Goal: Transaction & Acquisition: Purchase product/service

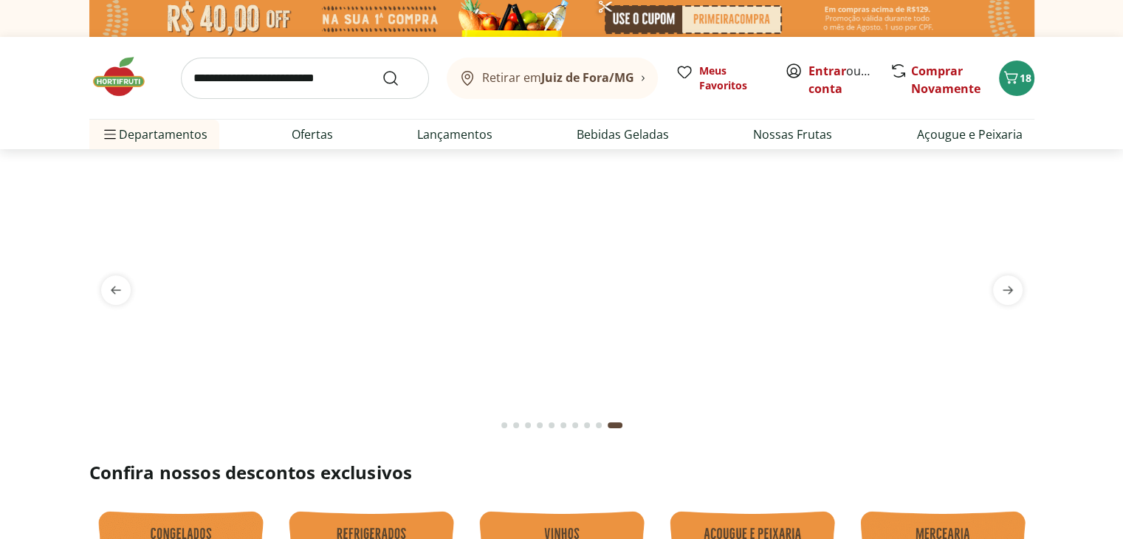
scroll to position [74, 0]
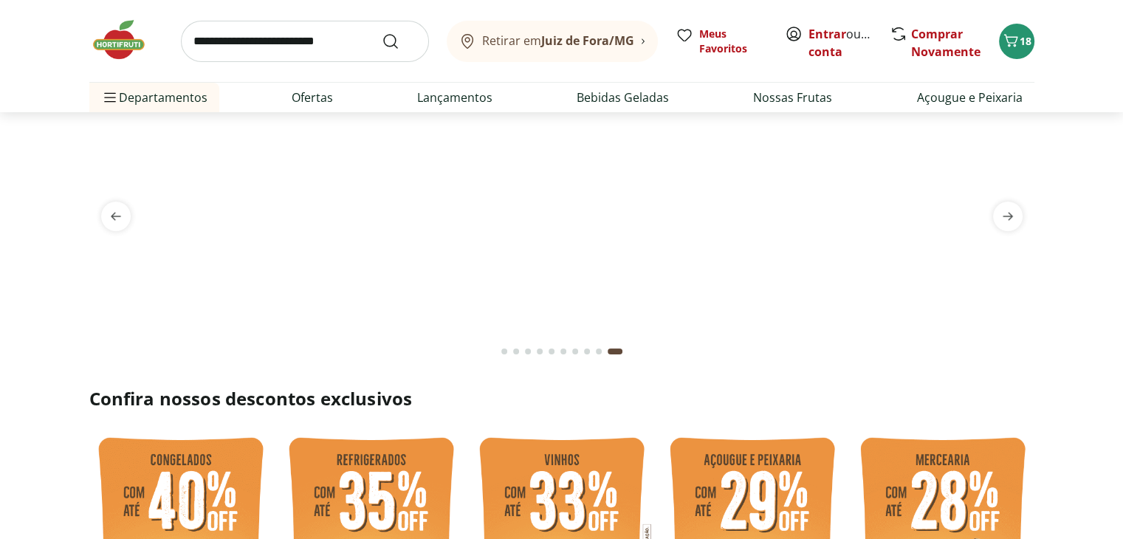
click at [505, 352] on div "Go to page 1 from fs-carousel" at bounding box center [504, 351] width 6 height 6
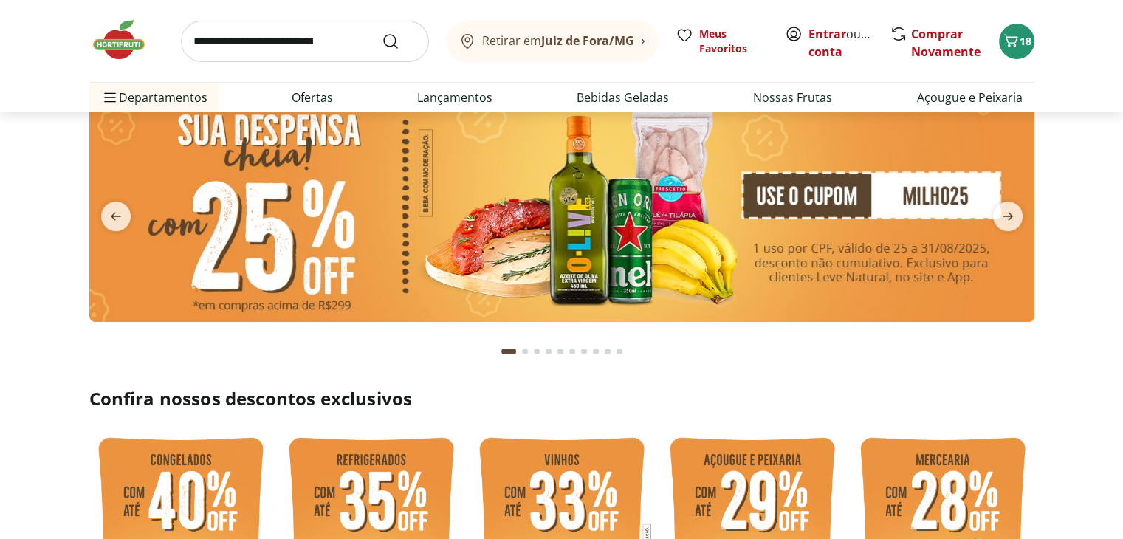
click at [526, 351] on div "Go to page 2 from fs-carousel" at bounding box center [525, 351] width 6 height 6
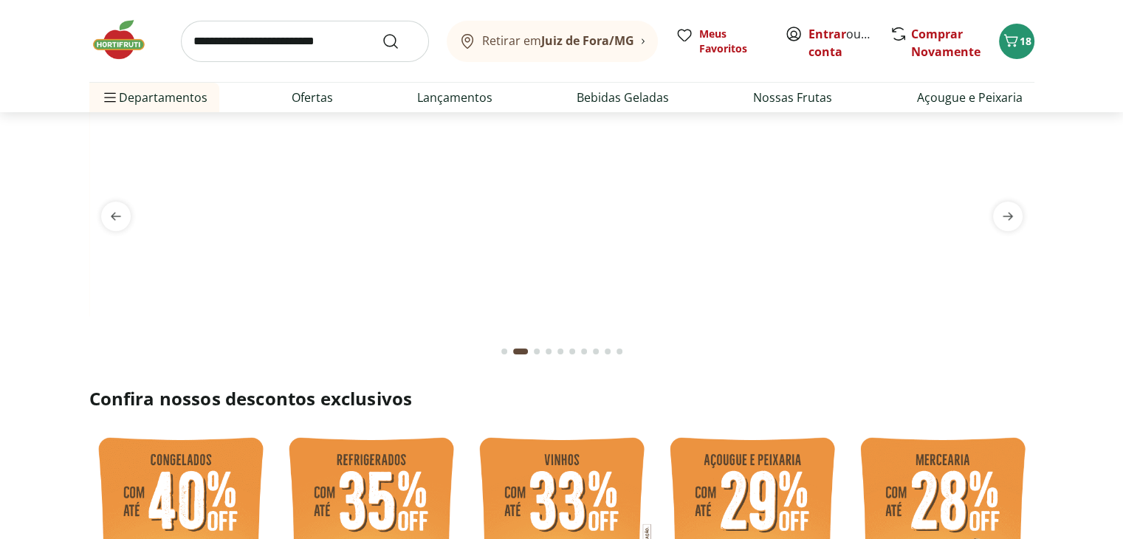
click at [537, 349] on div "Go to page 3 from fs-carousel" at bounding box center [537, 351] width 6 height 6
click at [550, 351] on div "Go to page 4 from fs-carousel" at bounding box center [549, 351] width 6 height 6
click at [562, 348] on button "Go to page 5 from fs-carousel" at bounding box center [560, 351] width 12 height 35
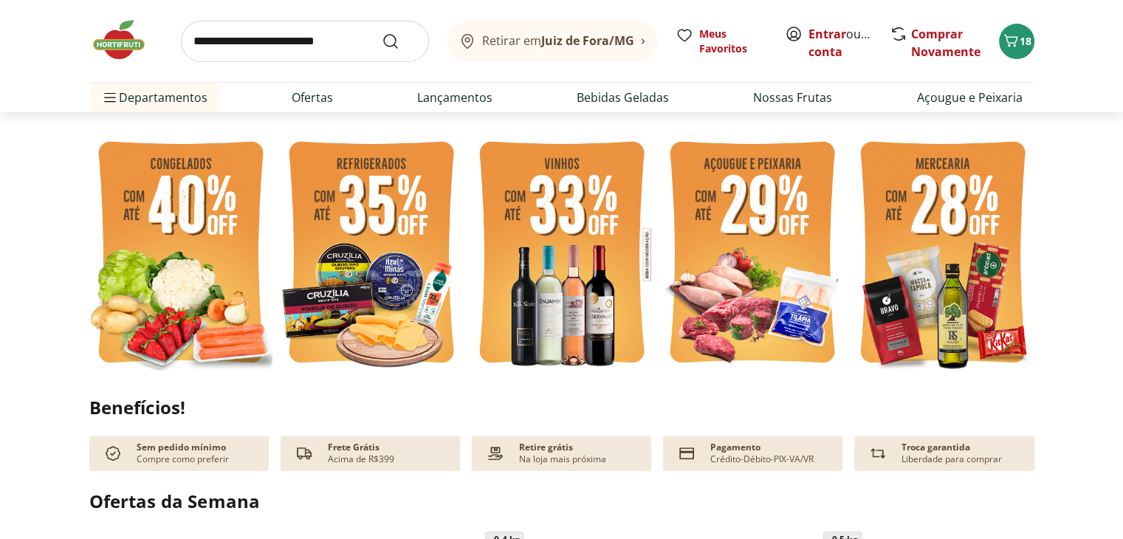
scroll to position [0, 0]
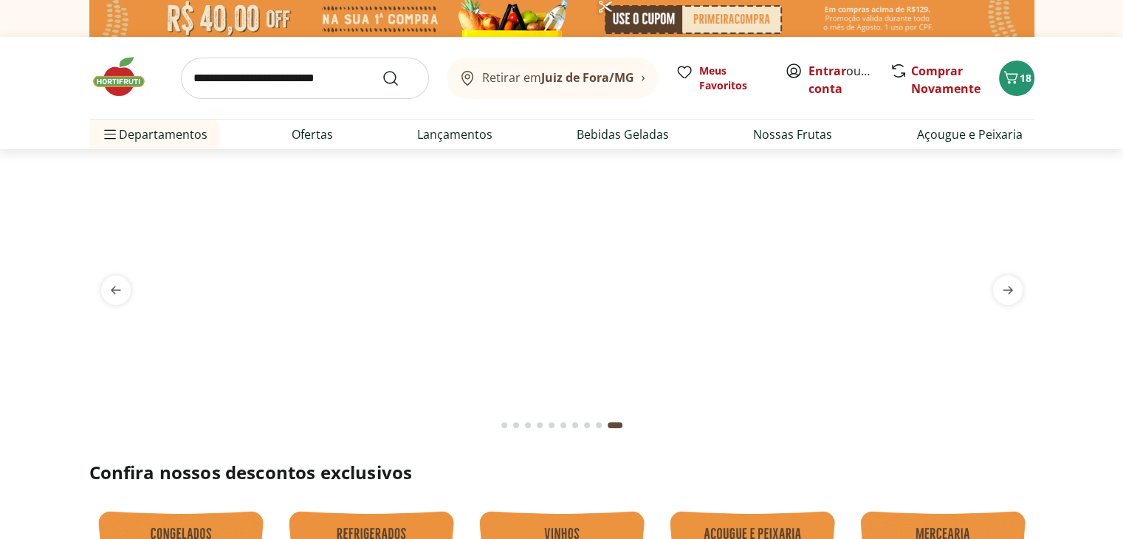
click at [295, 77] on input "search" at bounding box center [305, 78] width 248 height 41
type input "******"
click at [382, 69] on button "Submit Search" at bounding box center [399, 78] width 35 height 18
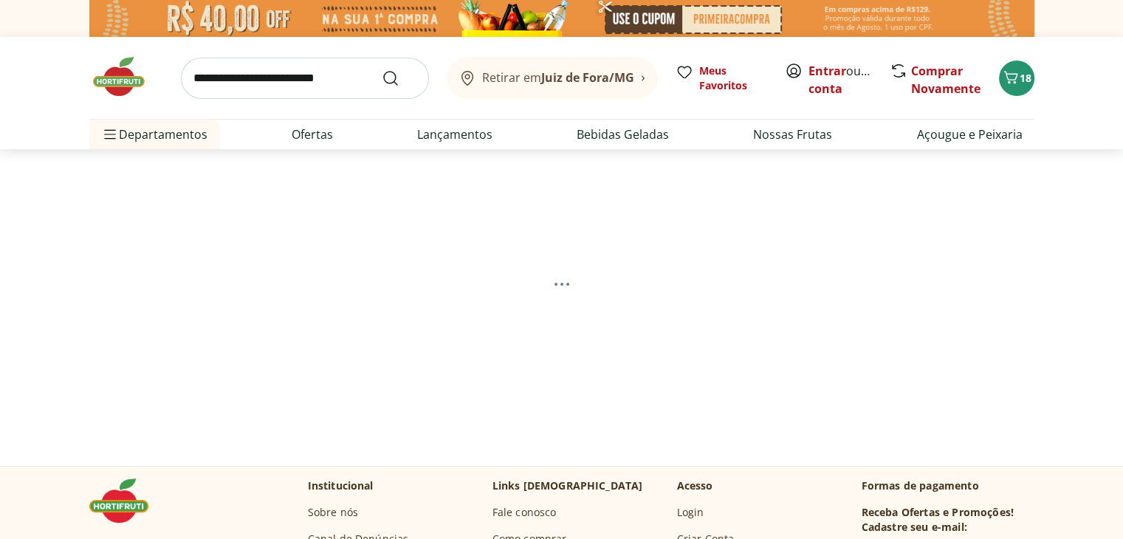
select select "**********"
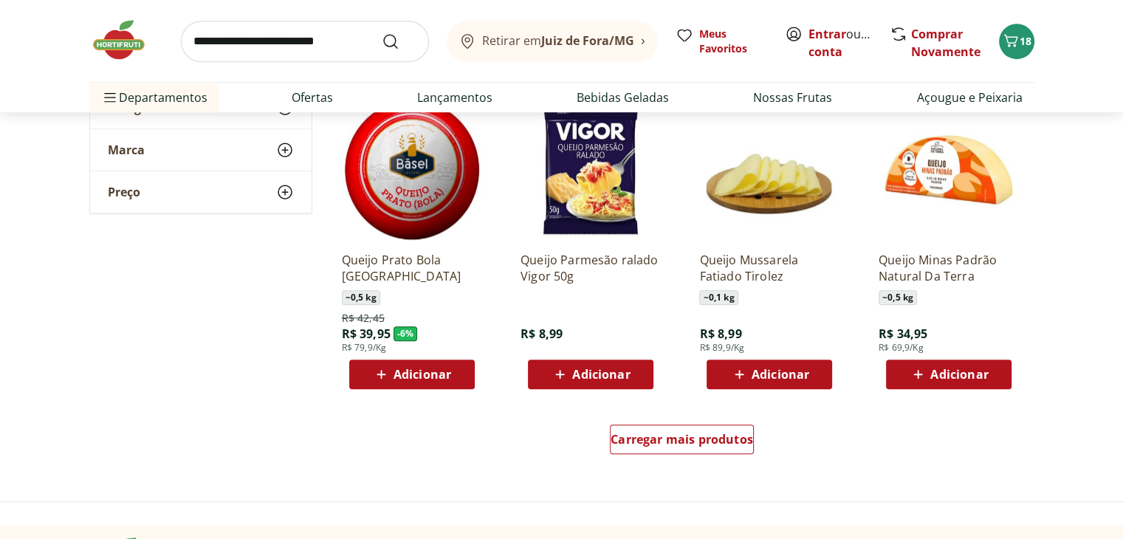
scroll to position [886, 0]
